Goal: Information Seeking & Learning: Learn about a topic

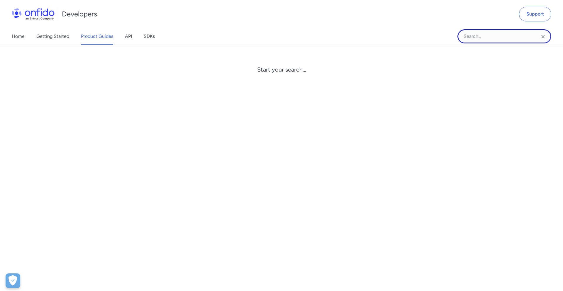
click at [485, 35] on input "Onfido search input field" at bounding box center [504, 36] width 94 height 14
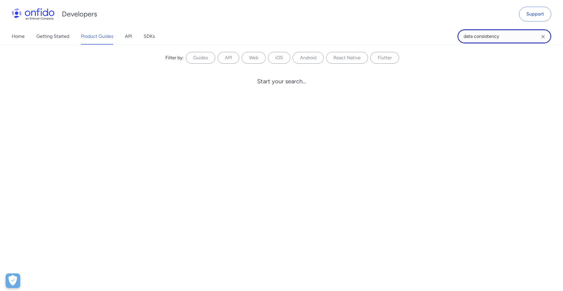
type input "data consistency"
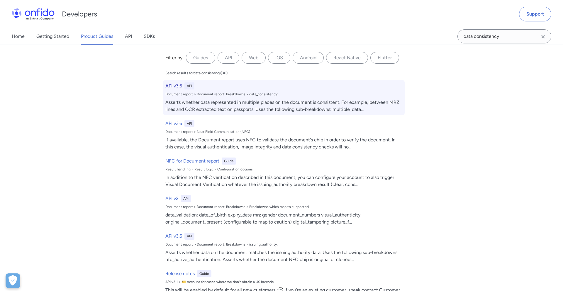
click at [292, 86] on div "API v3.6 API" at bounding box center [283, 85] width 237 height 7
click at [171, 87] on h6 "API v3.6" at bounding box center [173, 85] width 17 height 7
select select "http"
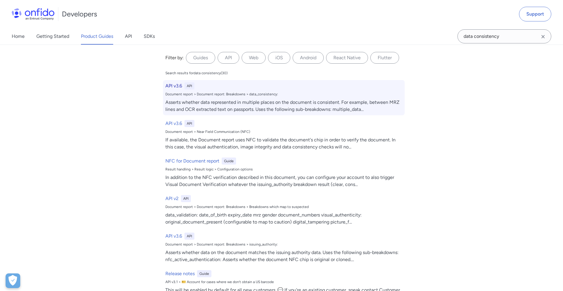
select select "http"
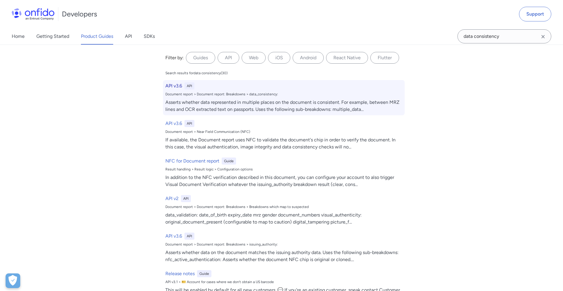
select select "http"
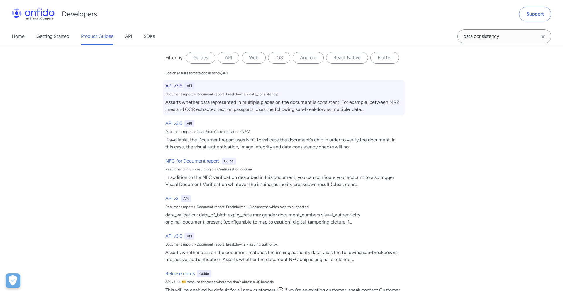
select select "http"
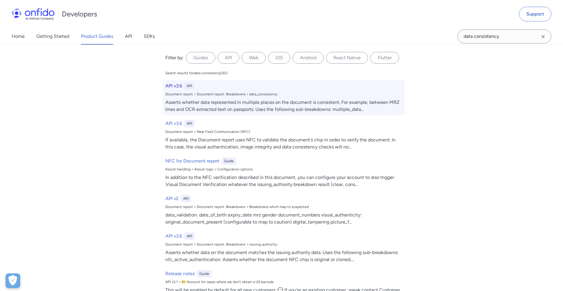
select select "http"
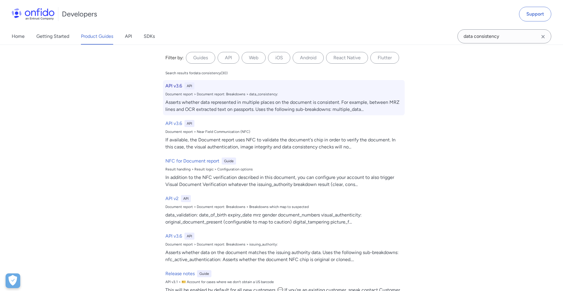
select select "http"
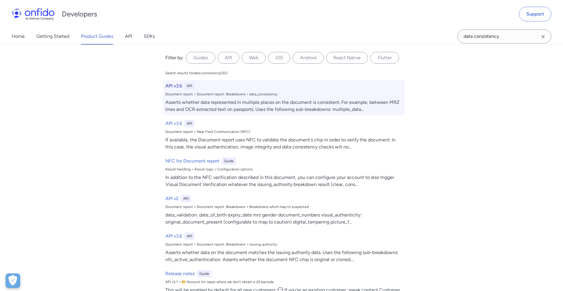
select select "http"
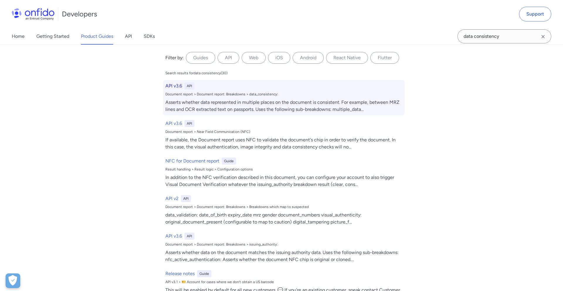
select select "http"
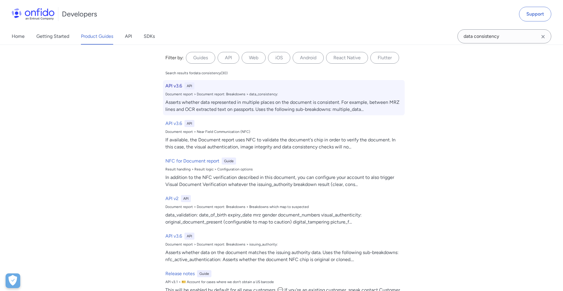
select select "http"
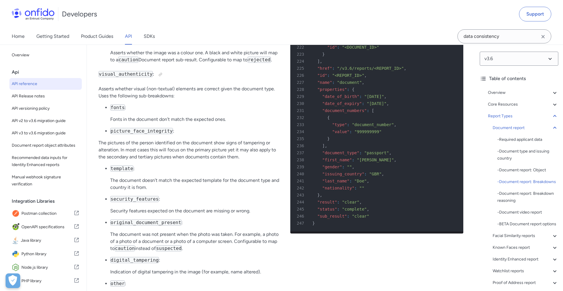
scroll to position [22720, 0]
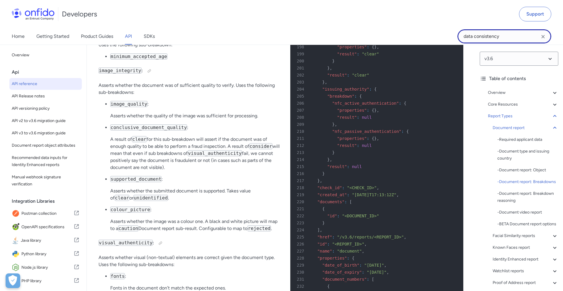
click at [483, 36] on input "data consistency" at bounding box center [504, 36] width 94 height 14
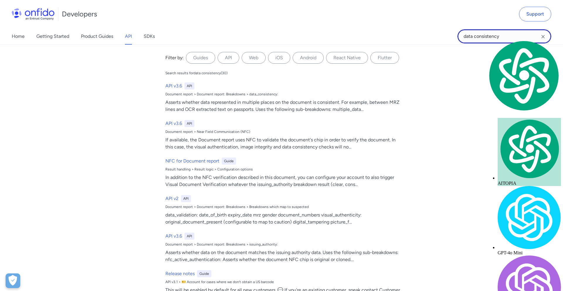
click at [483, 36] on input "data consistency" at bounding box center [504, 36] width 94 height 14
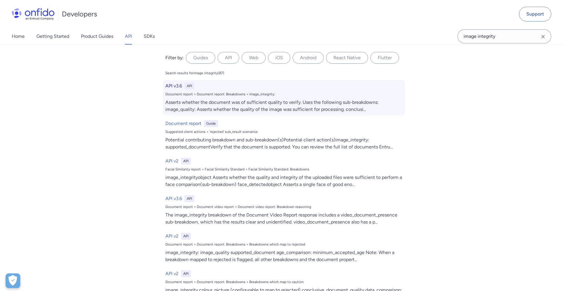
click at [177, 87] on h6 "API v3.6" at bounding box center [173, 85] width 17 height 7
click at [174, 85] on h6 "API v3.6" at bounding box center [173, 85] width 17 height 7
click at [178, 83] on h6 "API v3.6" at bounding box center [173, 85] width 17 height 7
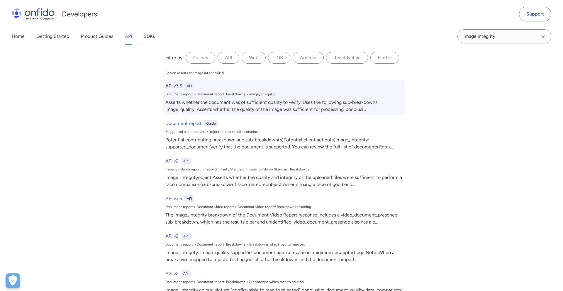
click at [215, 107] on div "Asserts whether the document was of sufficient quality to verify. Uses the foll…" at bounding box center [283, 106] width 237 height 14
click at [174, 87] on h6 "API v3.6" at bounding box center [173, 85] width 17 height 7
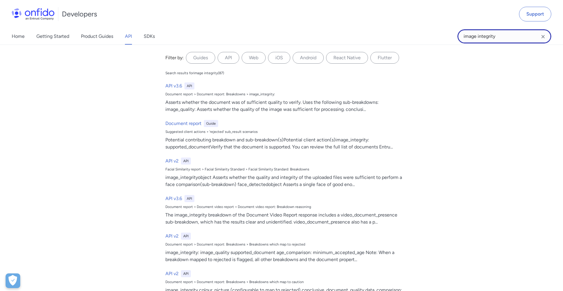
click at [476, 33] on input "image integrity" at bounding box center [504, 36] width 94 height 14
click at [476, 35] on input "image integrity" at bounding box center [504, 36] width 94 height 14
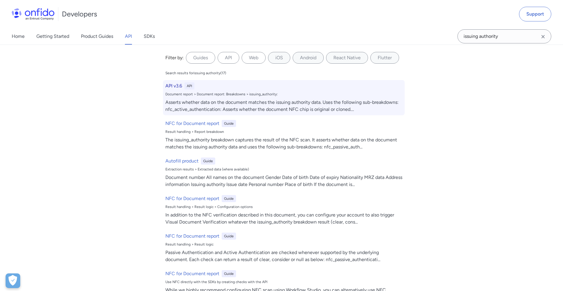
click at [178, 86] on h6 "API v3.6" at bounding box center [173, 85] width 17 height 7
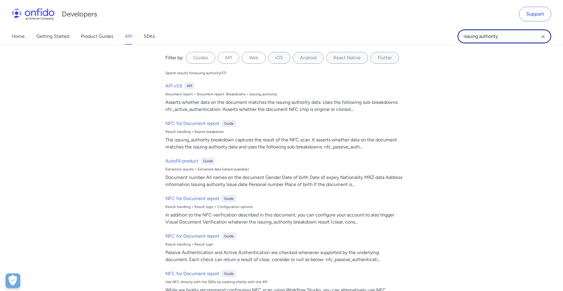
click at [502, 37] on input "issuing authority" at bounding box center [504, 36] width 94 height 14
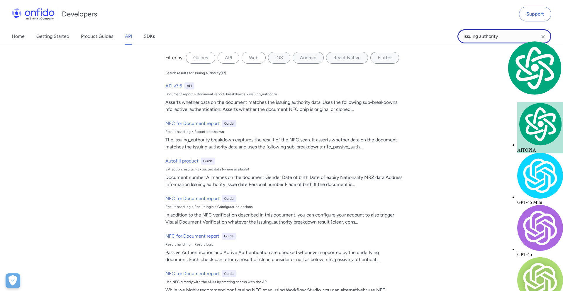
click at [502, 37] on input "issuing authority" at bounding box center [504, 36] width 94 height 14
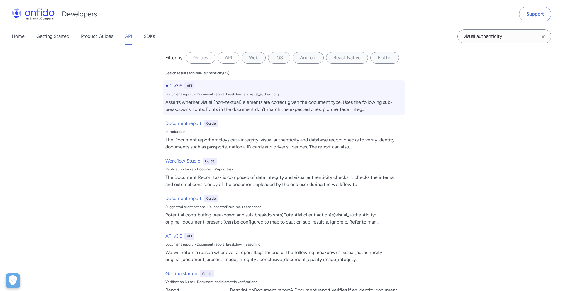
click at [173, 92] on div "Document report > Document report: Breakdowns > visual_authenticity:" at bounding box center [283, 94] width 237 height 5
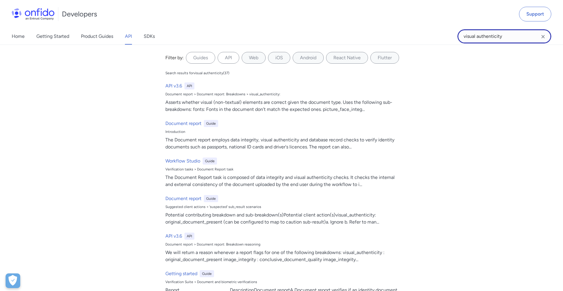
click at [496, 33] on input "visual authenticity" at bounding box center [504, 36] width 94 height 14
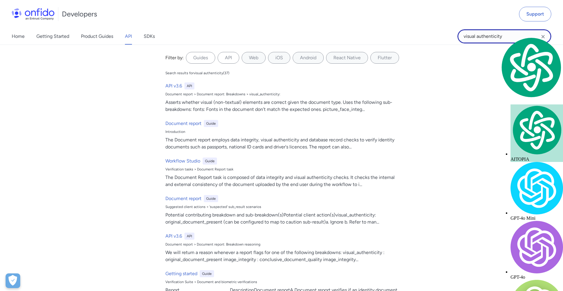
click at [496, 33] on input "visual authenticity" at bounding box center [504, 36] width 94 height 14
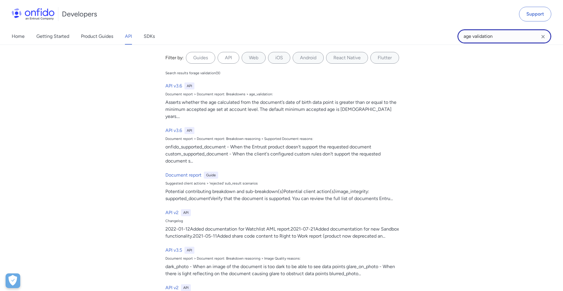
click at [490, 35] on input "age validation" at bounding box center [504, 36] width 94 height 14
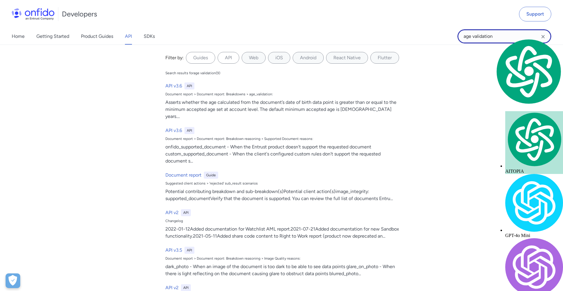
click at [490, 35] on input "age validation" at bounding box center [504, 36] width 94 height 14
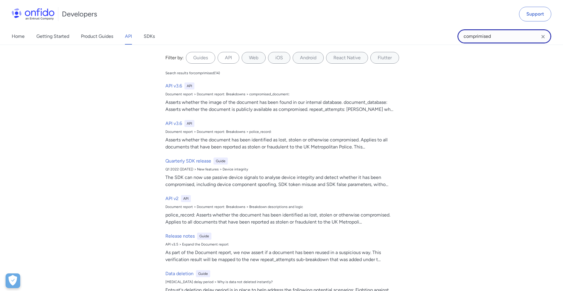
click at [479, 35] on input "comprimised" at bounding box center [504, 36] width 94 height 14
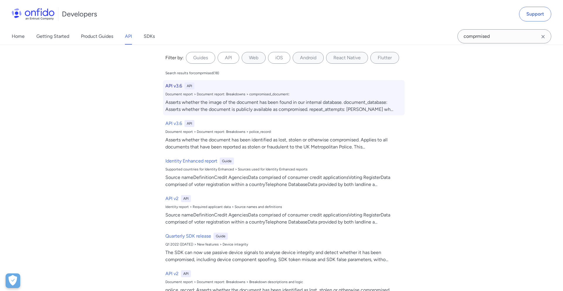
click at [174, 85] on h6 "API v3.6" at bounding box center [173, 85] width 17 height 7
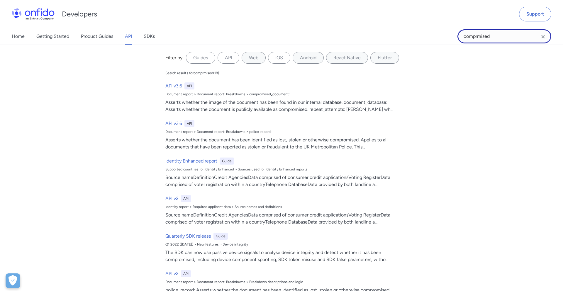
click at [489, 36] on input "comprmised" at bounding box center [504, 36] width 94 height 14
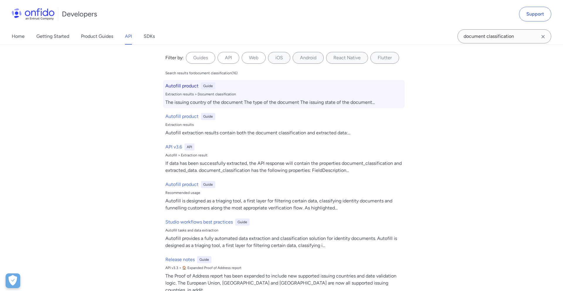
click at [183, 86] on h6 "Autofill product" at bounding box center [181, 85] width 33 height 7
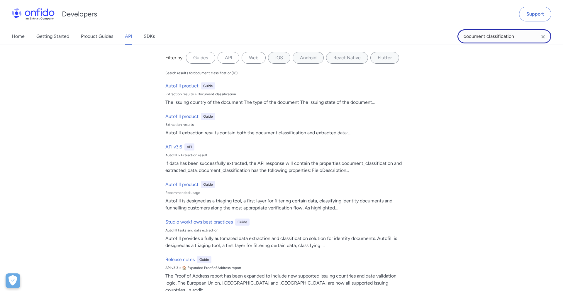
click at [491, 38] on input "document classification" at bounding box center [504, 36] width 94 height 14
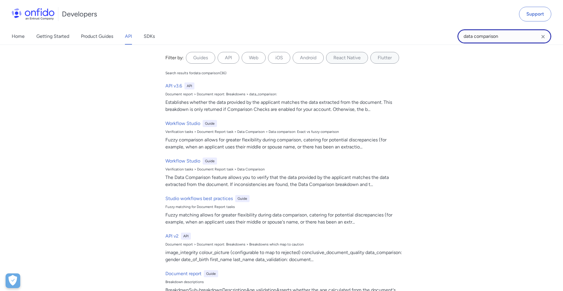
click at [494, 38] on input "data comparison" at bounding box center [504, 36] width 94 height 14
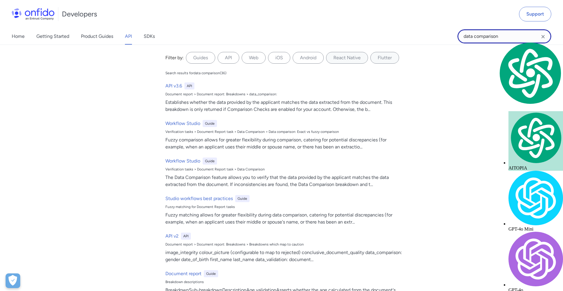
click at [494, 38] on input "data comparison" at bounding box center [504, 36] width 94 height 14
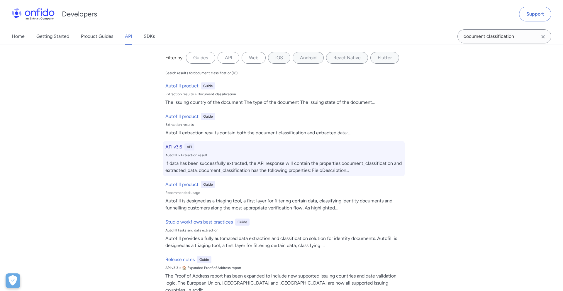
click at [173, 147] on h6 "API v3.6" at bounding box center [173, 146] width 17 height 7
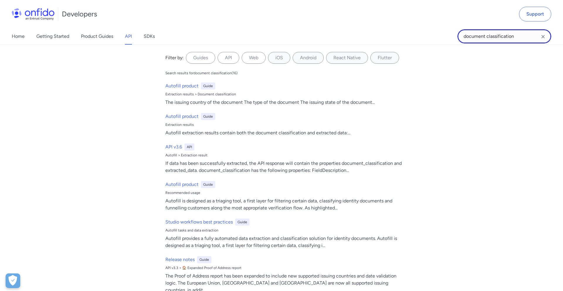
click at [490, 38] on input "document classification" at bounding box center [504, 36] width 94 height 14
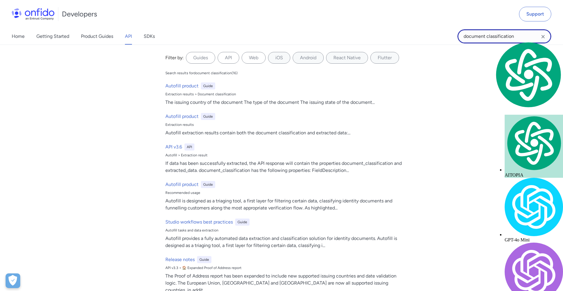
click at [490, 38] on input "document classification" at bounding box center [504, 36] width 94 height 14
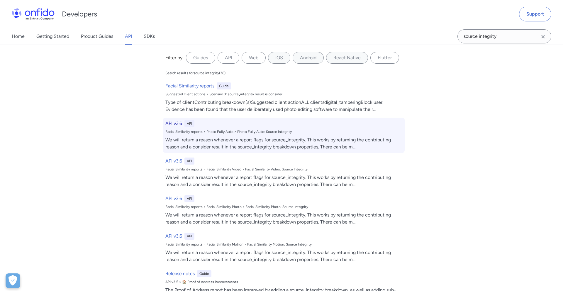
click at [176, 123] on h6 "API v3.6" at bounding box center [173, 123] width 17 height 7
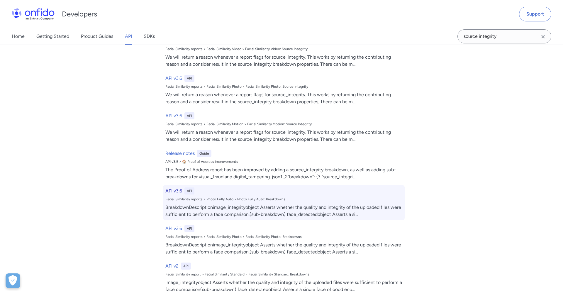
scroll to position [134, 0]
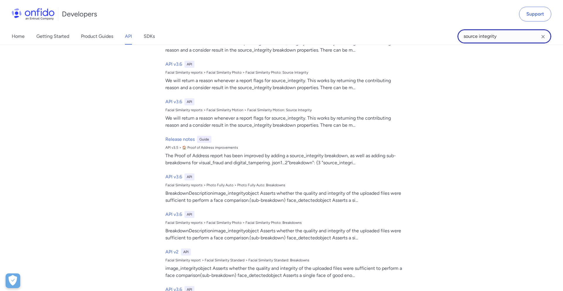
click at [504, 38] on input "source integrity" at bounding box center [504, 36] width 94 height 14
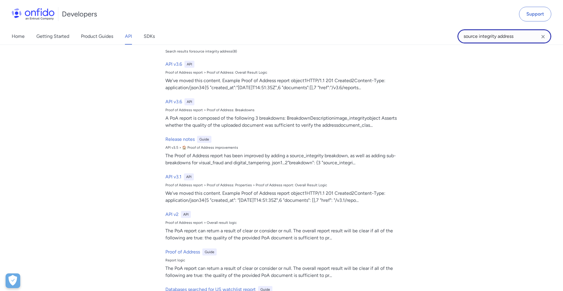
scroll to position [0, 0]
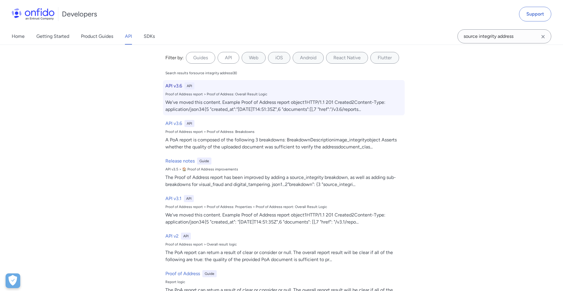
click at [173, 83] on h6 "API v3.6" at bounding box center [173, 85] width 17 height 7
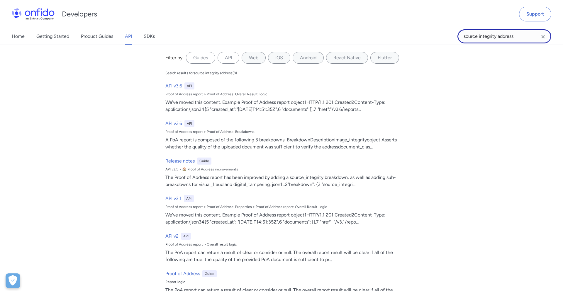
click at [504, 34] on input "source integrity address" at bounding box center [504, 36] width 94 height 14
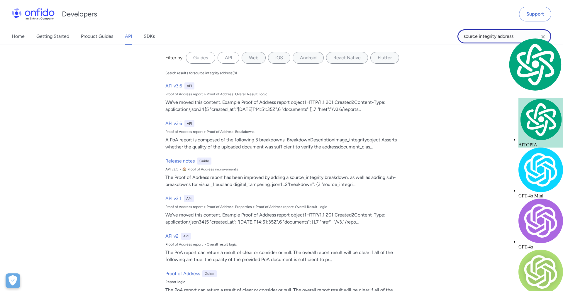
click at [504, 34] on input "source integrity address" at bounding box center [504, 36] width 94 height 14
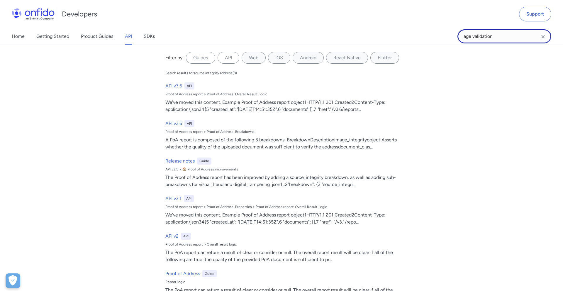
type input "age validation"
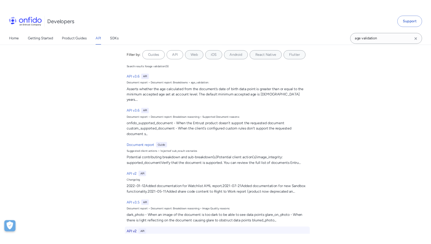
scroll to position [27441, 0]
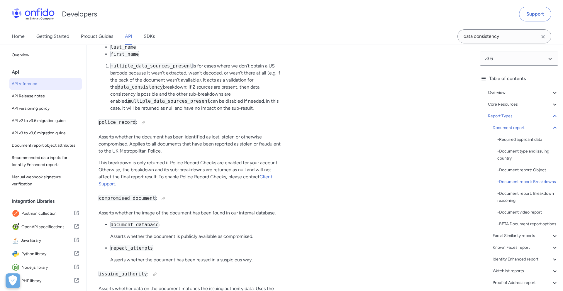
scroll to position [23263, 0]
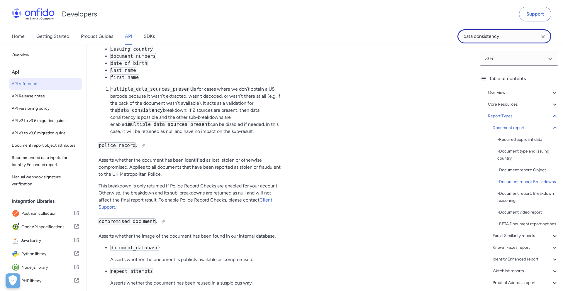
click at [489, 38] on input "data consistency" at bounding box center [504, 36] width 94 height 14
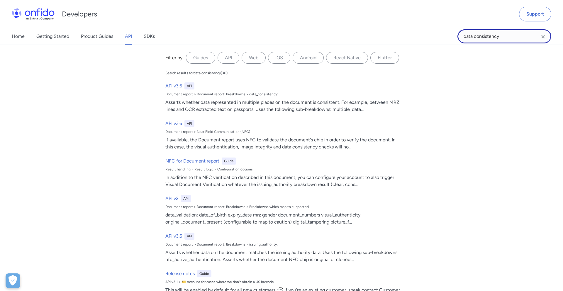
click at [489, 38] on input "data consistency" at bounding box center [504, 36] width 94 height 14
type input "data validation"
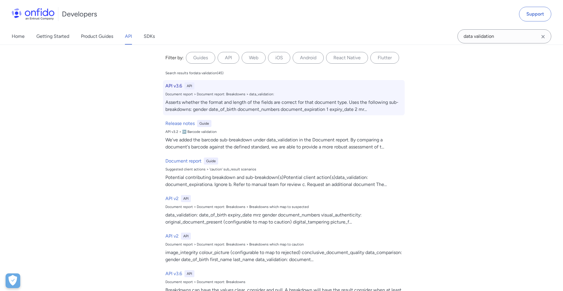
click at [358, 105] on div "Asserts whether the format and length of the fields are correct for that docume…" at bounding box center [283, 106] width 237 height 14
click at [171, 85] on h6 "API v3.6" at bounding box center [173, 85] width 17 height 7
click at [261, 95] on div "Document report > Document report: Breakdowns > data_validation:" at bounding box center [283, 94] width 237 height 5
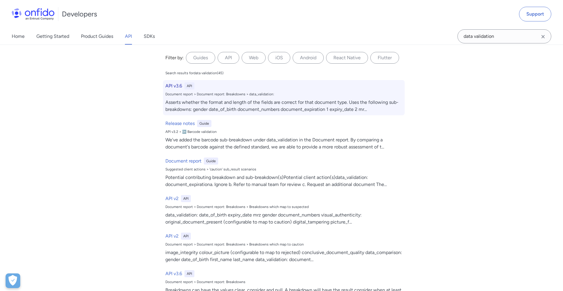
click at [174, 86] on h6 "API v3.6" at bounding box center [173, 85] width 17 height 7
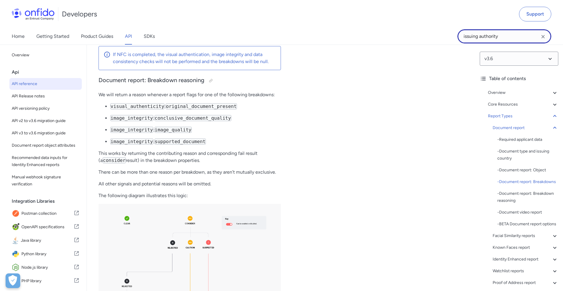
click at [479, 37] on input "issuing authority" at bounding box center [504, 36] width 94 height 14
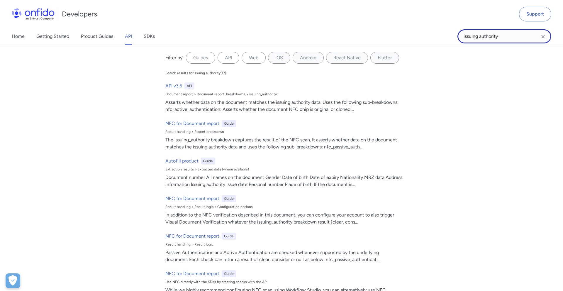
click at [479, 37] on input "issuing authority" at bounding box center [504, 36] width 94 height 14
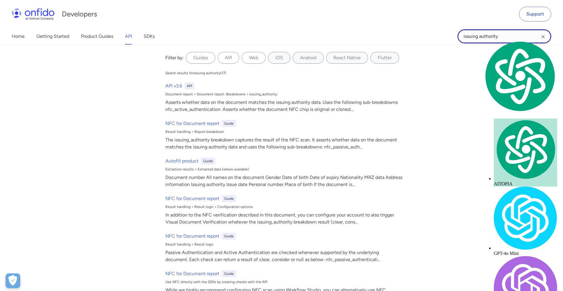
click at [479, 37] on input "issuing authority" at bounding box center [504, 36] width 94 height 14
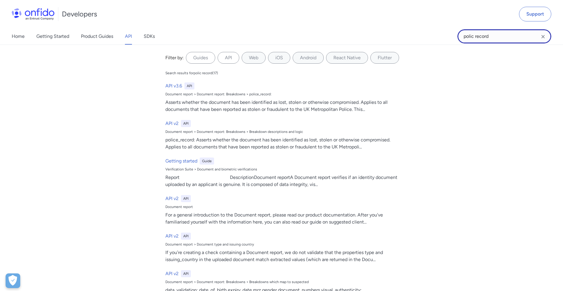
click at [473, 38] on input "polic record" at bounding box center [504, 36] width 94 height 14
type input "police record"
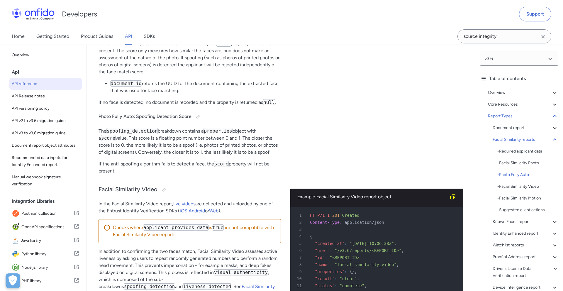
scroll to position [28664, 0]
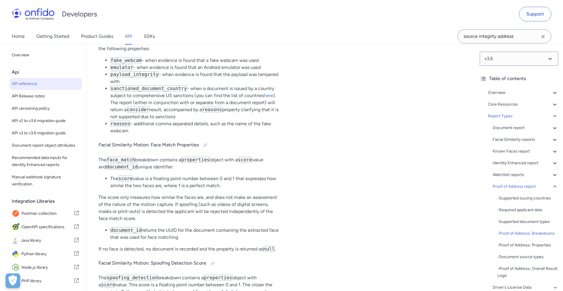
scroll to position [38230, 0]
